Goal: Information Seeking & Learning: Learn about a topic

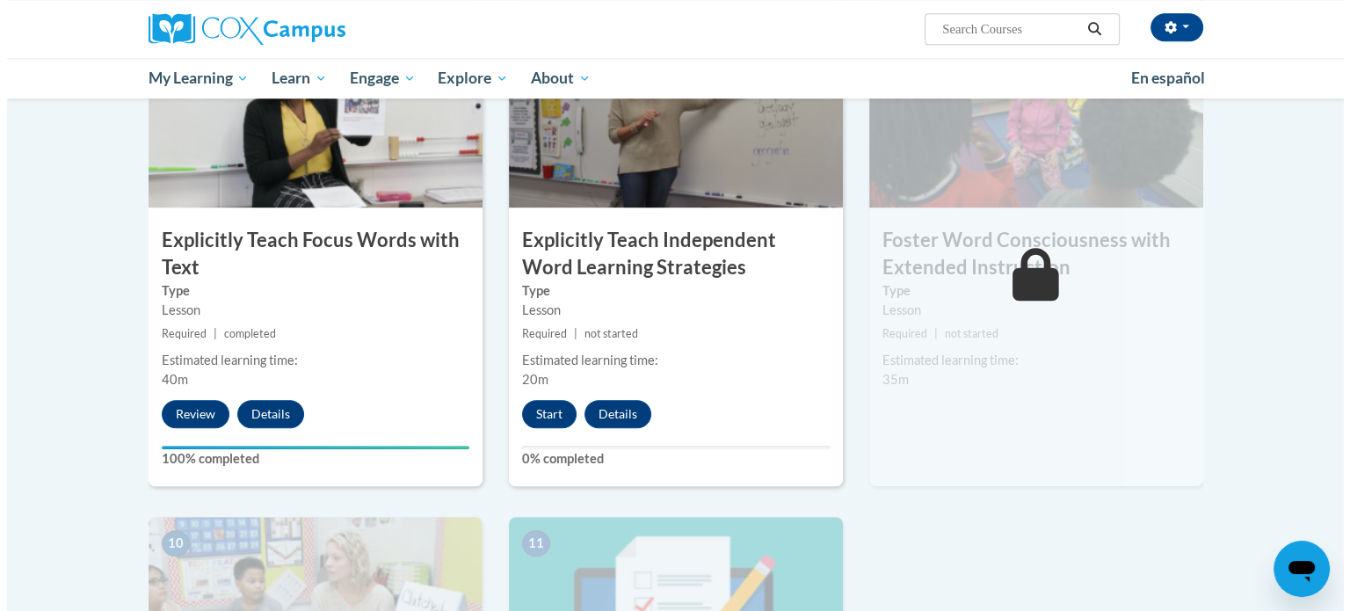
scroll to position [1423, 0]
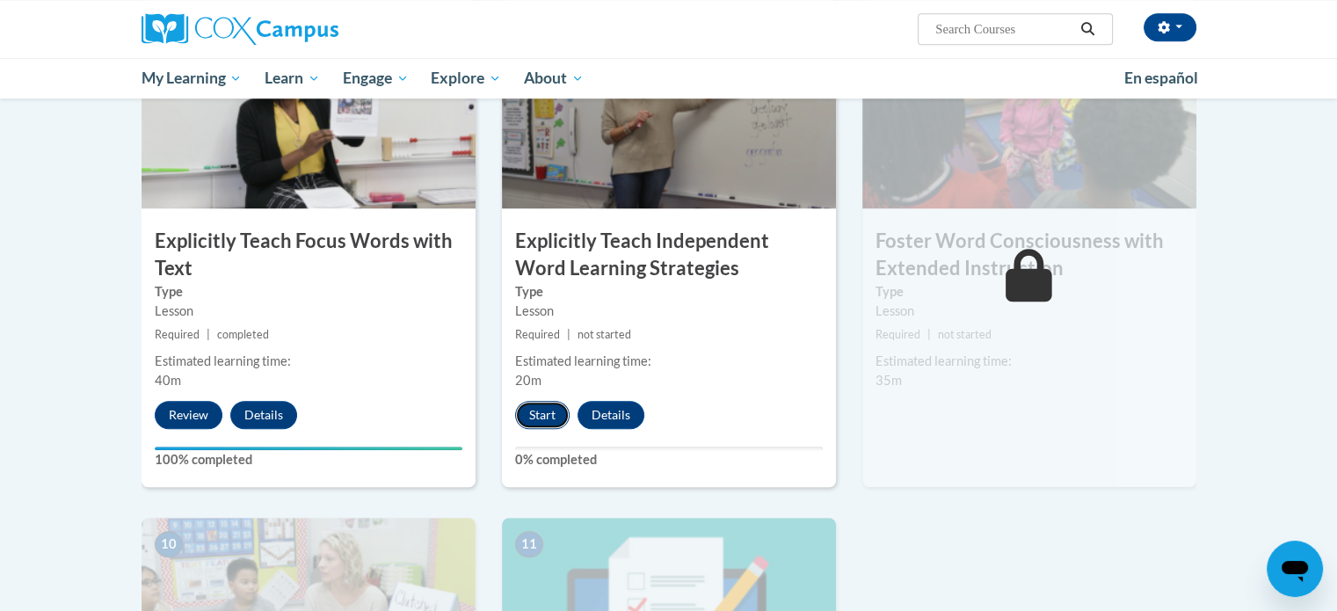
click at [539, 409] on button "Start" at bounding box center [542, 415] width 54 height 28
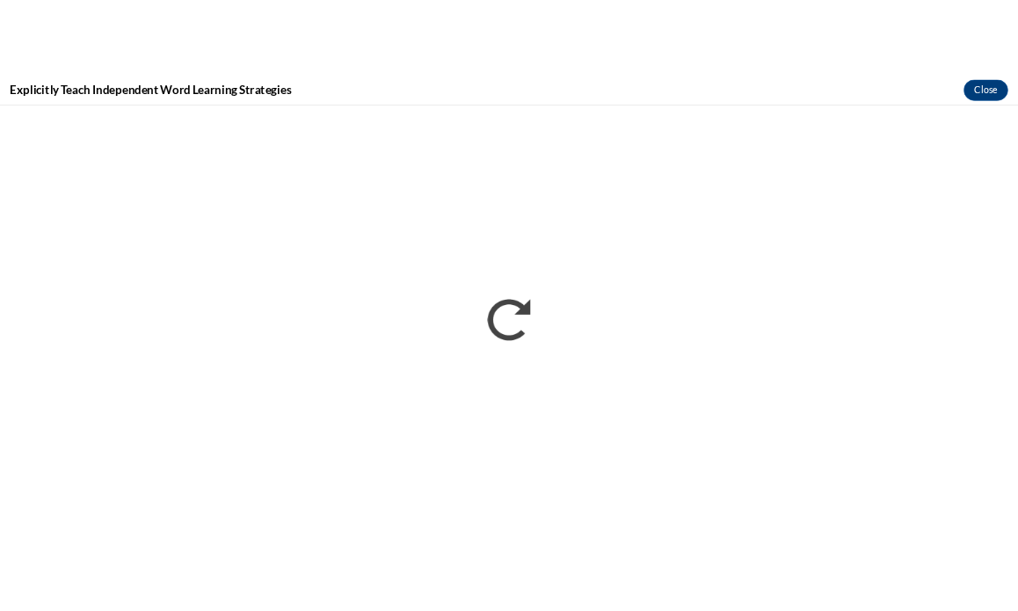
scroll to position [0, 0]
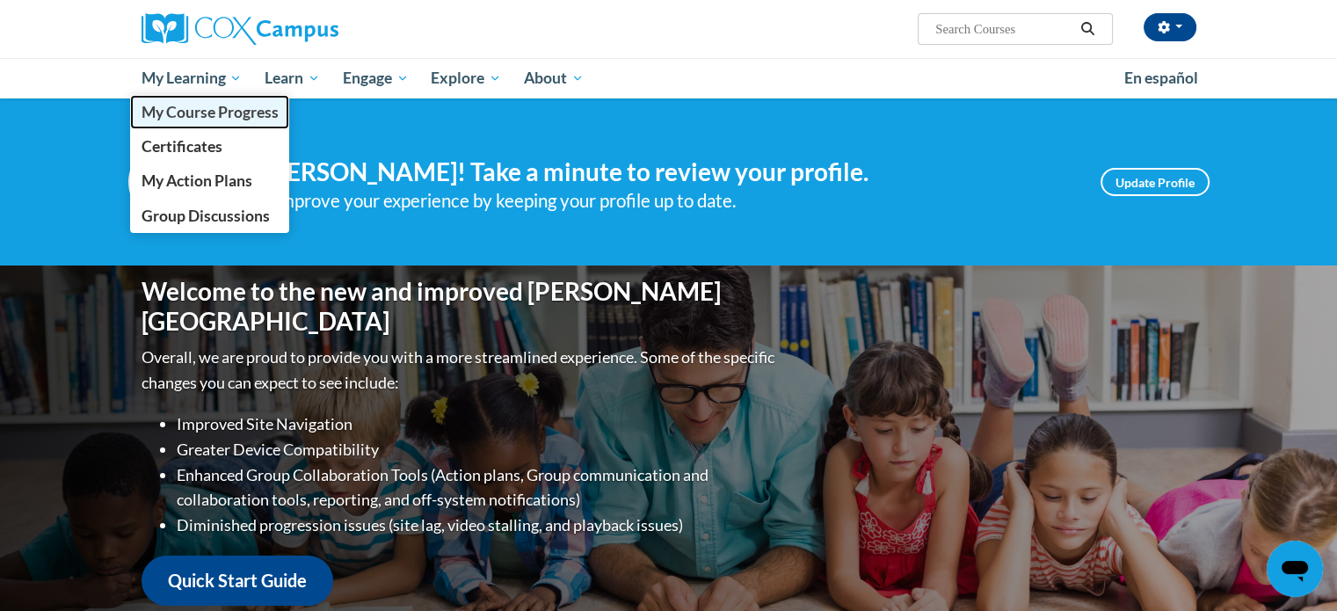
click at [173, 114] on span "My Course Progress" at bounding box center [209, 112] width 137 height 18
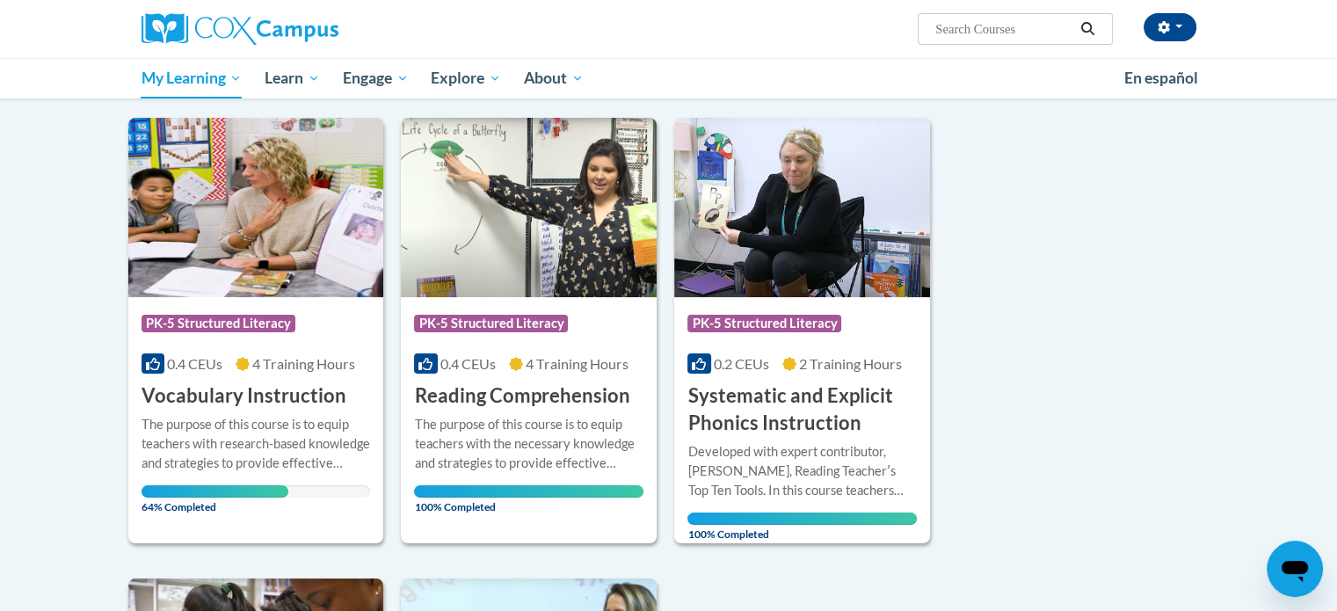
scroll to position [200, 0]
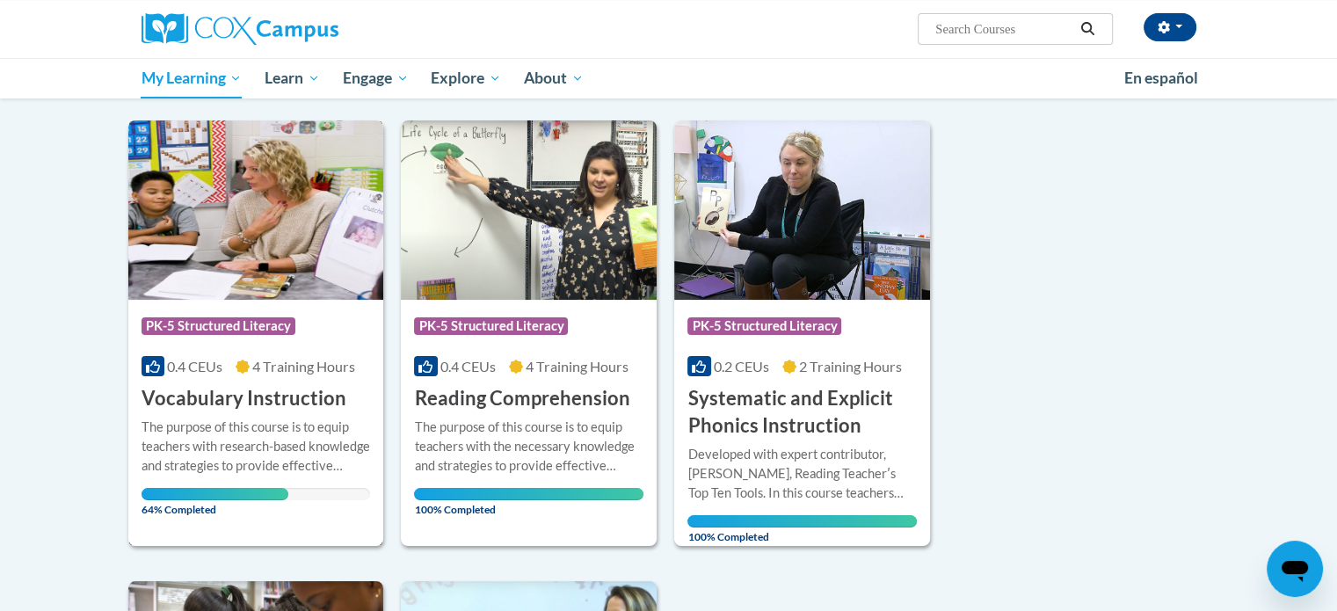
click at [301, 361] on span "4 Training Hours" at bounding box center [303, 366] width 103 height 17
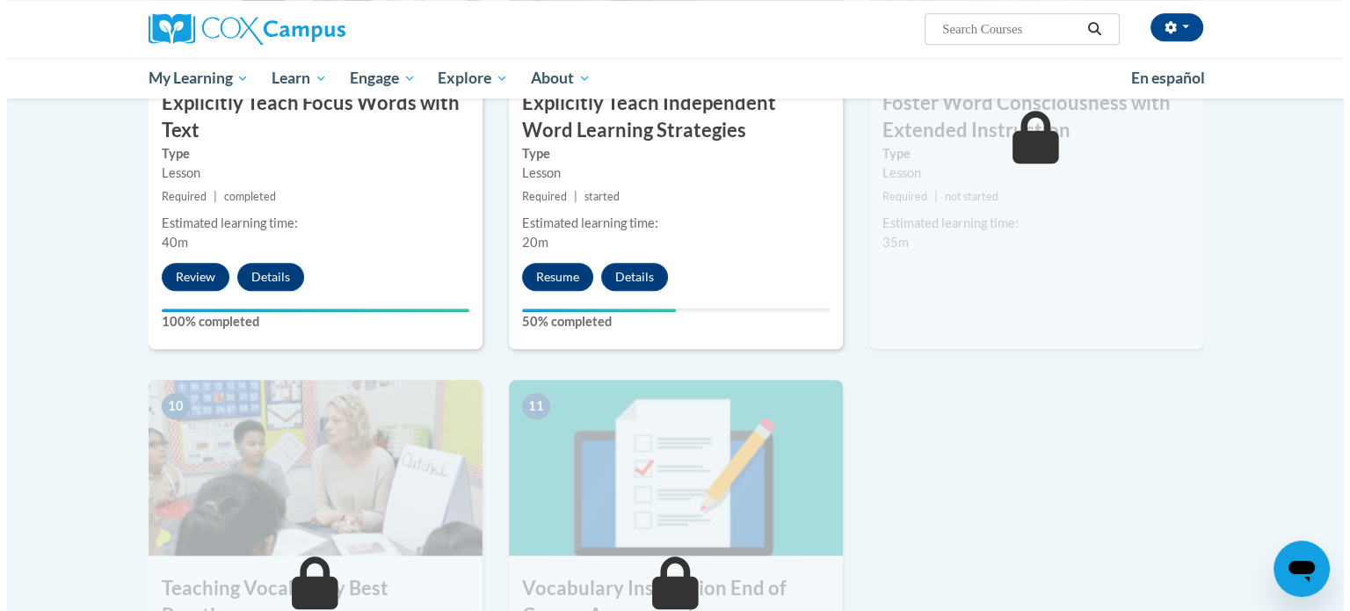
scroll to position [1564, 0]
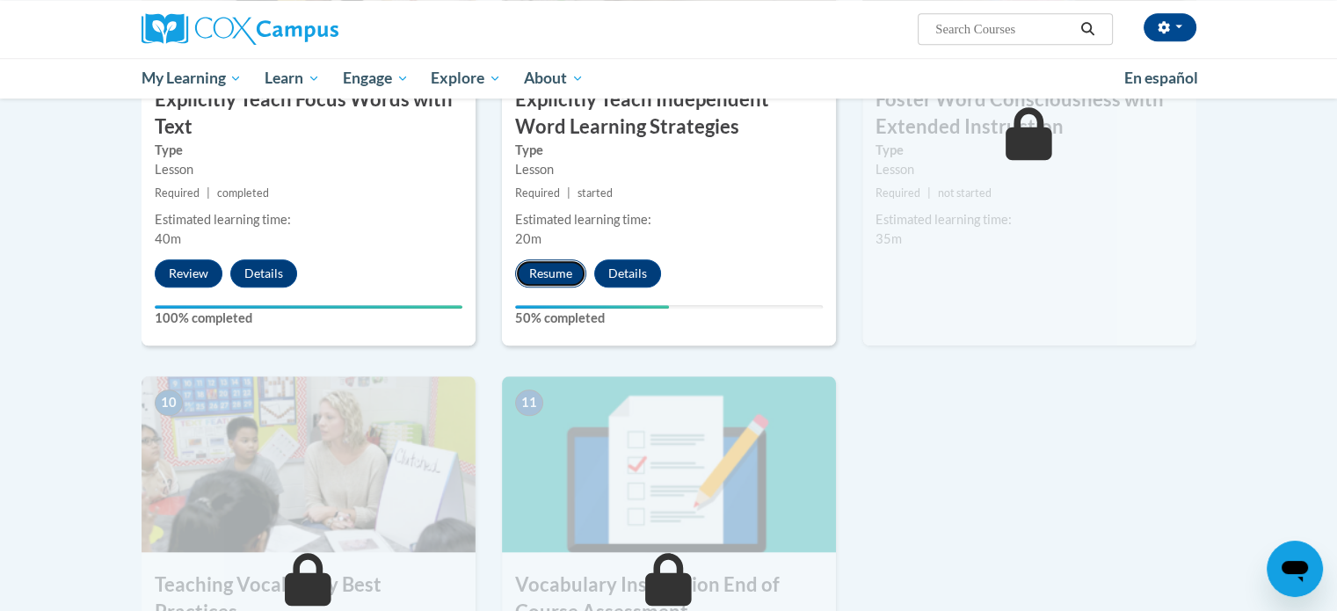
click at [568, 272] on button "Resume" at bounding box center [550, 273] width 71 height 28
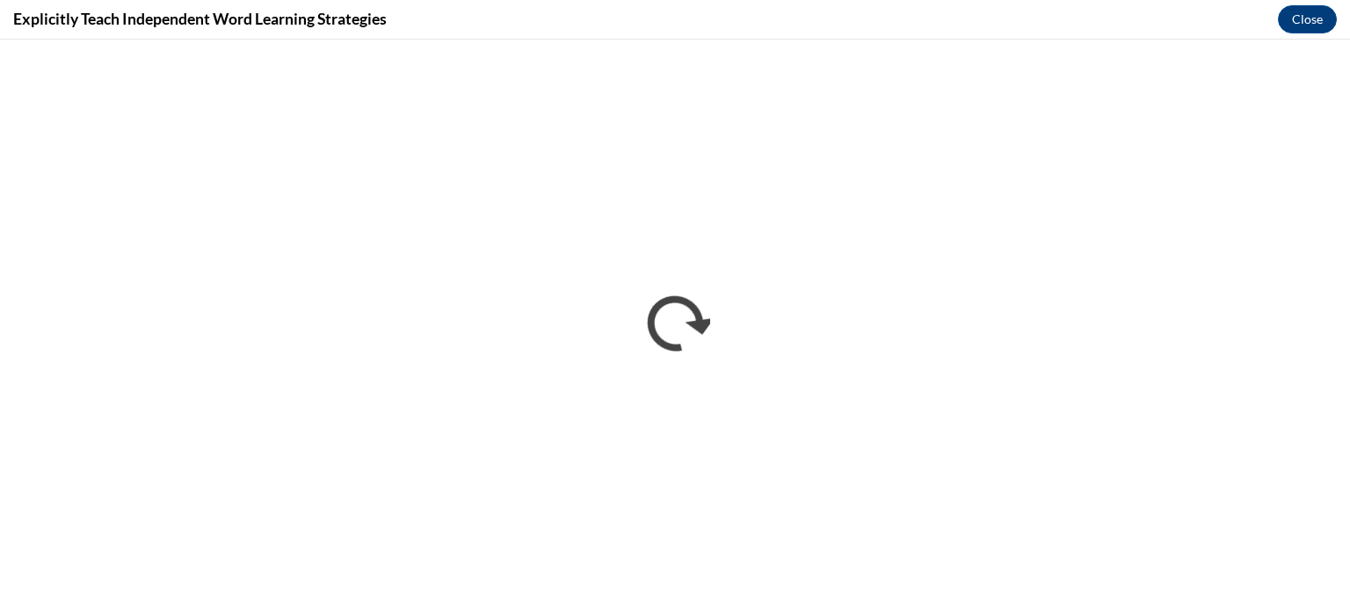
scroll to position [0, 0]
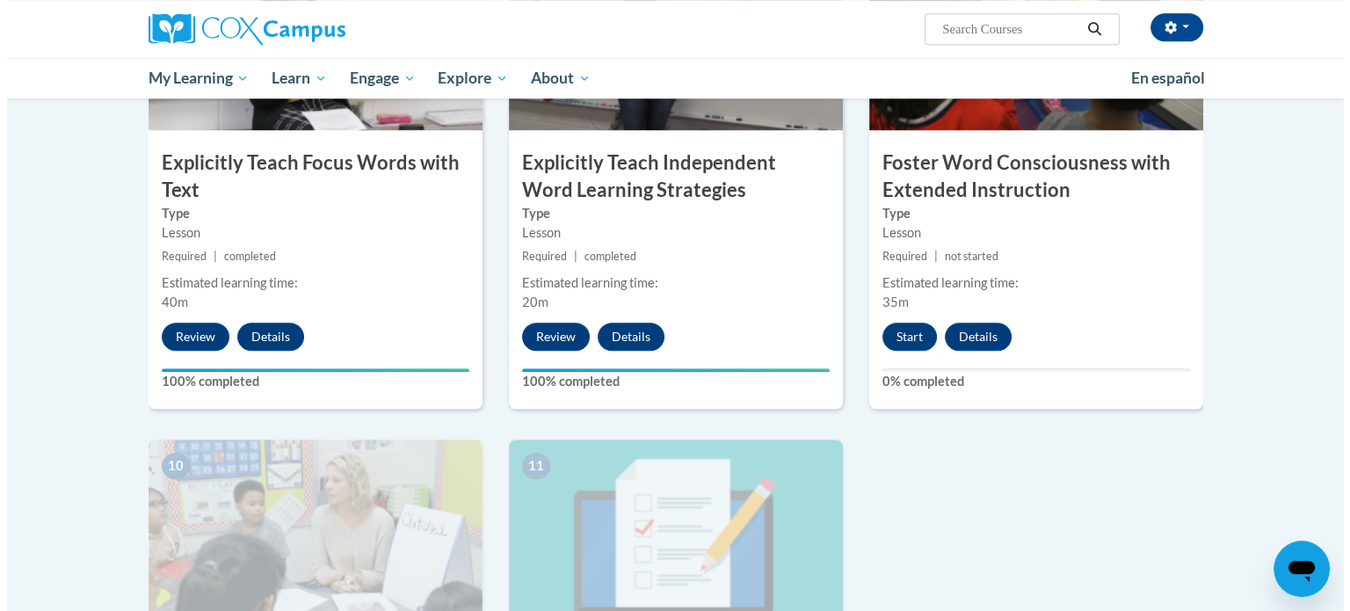
scroll to position [1468, 0]
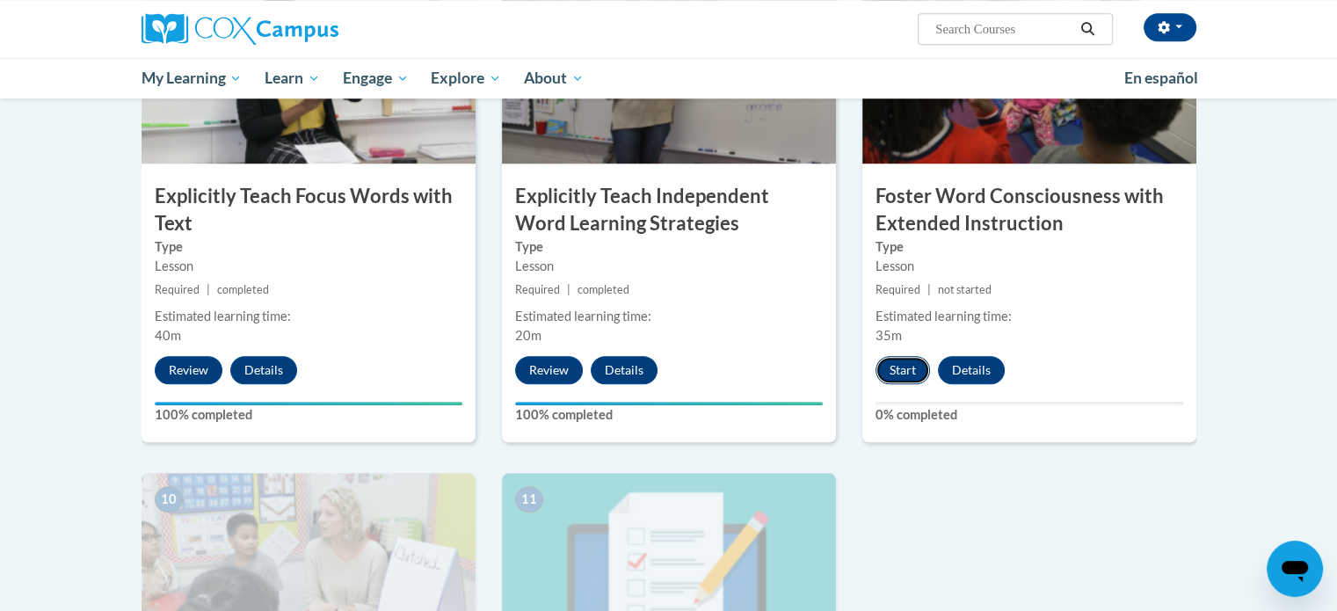
click at [900, 362] on button "Start" at bounding box center [902, 370] width 54 height 28
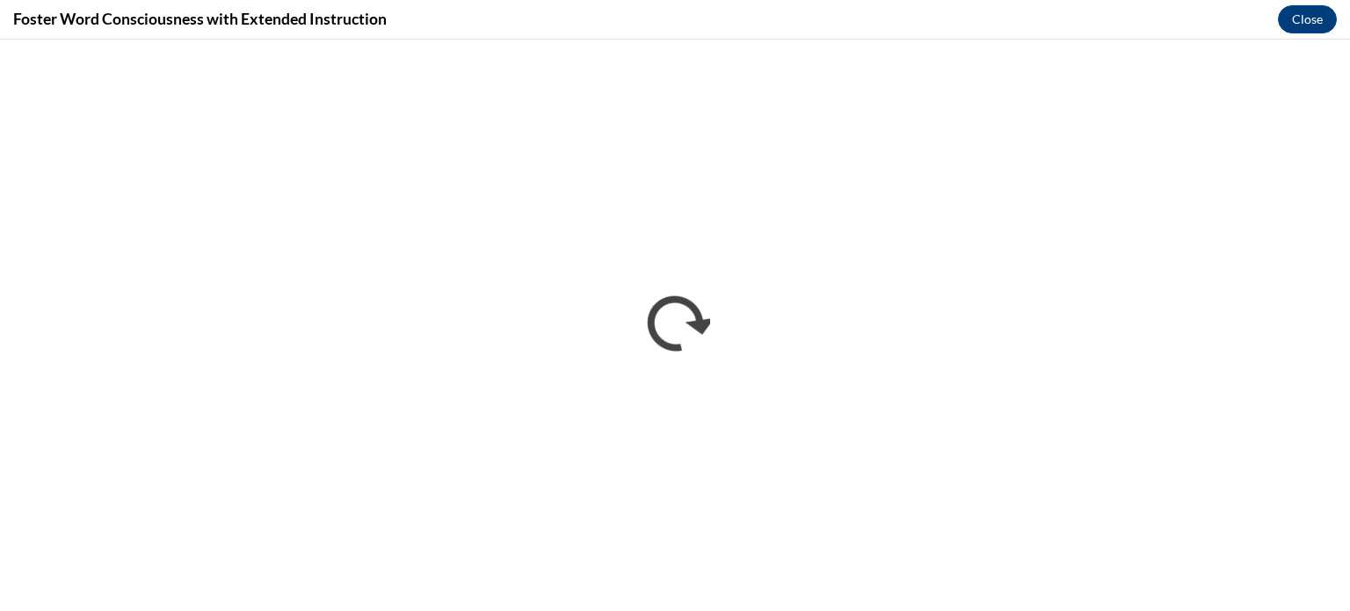
scroll to position [0, 0]
